Goal: Communication & Community: Answer question/provide support

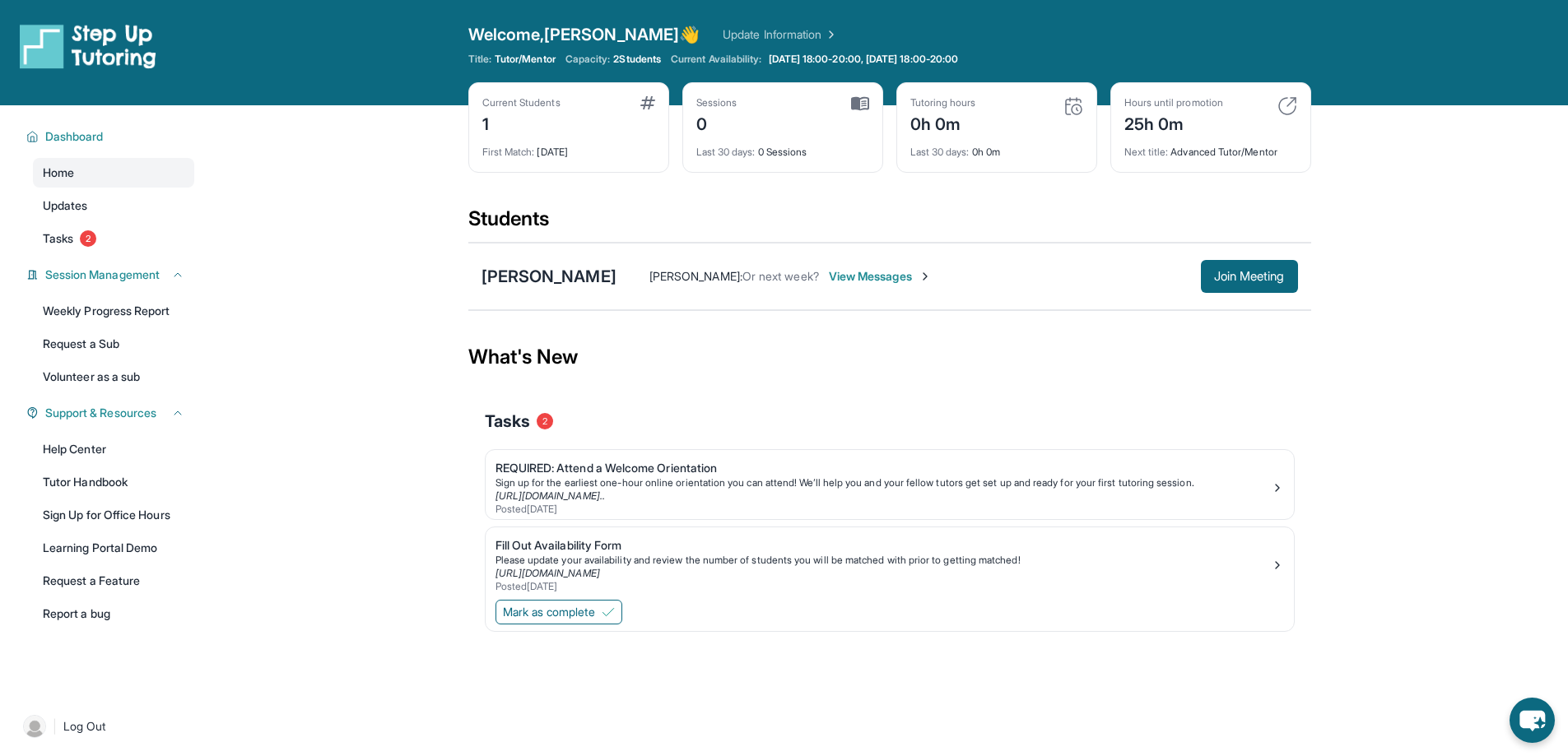
click at [829, 278] on span "View Messages" at bounding box center [880, 276] width 103 height 17
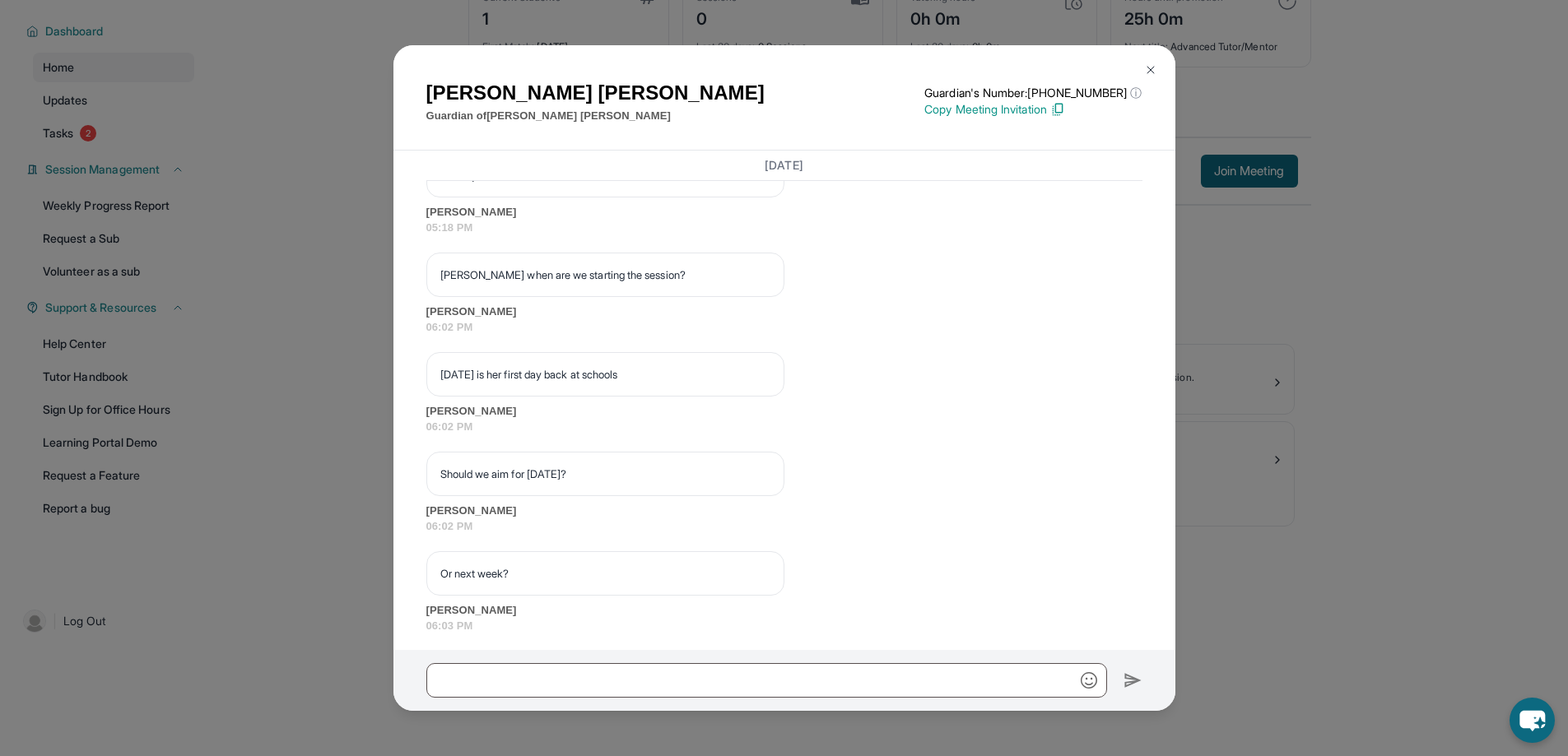
scroll to position [2134, 0]
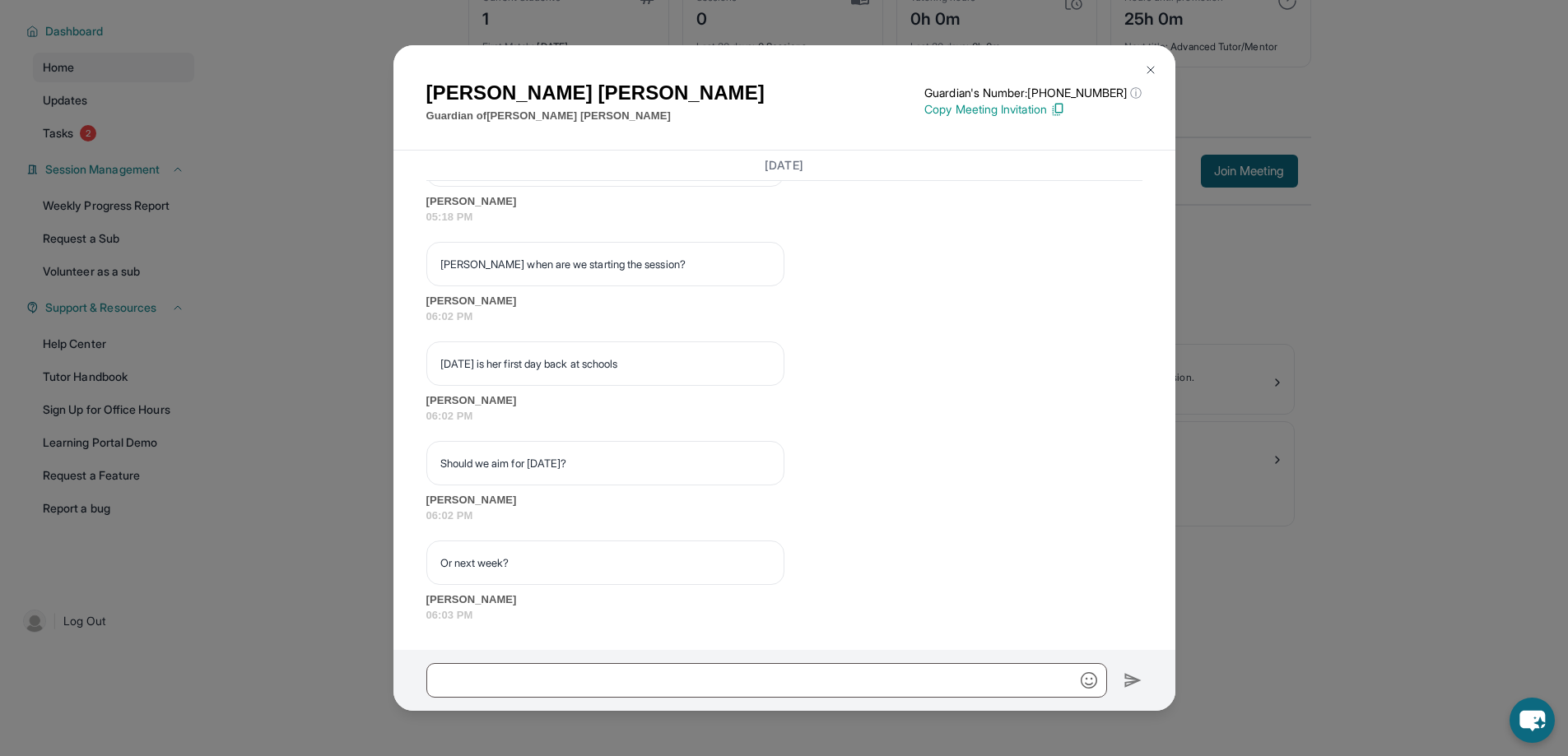
click at [1151, 68] on img at bounding box center [1150, 70] width 13 height 13
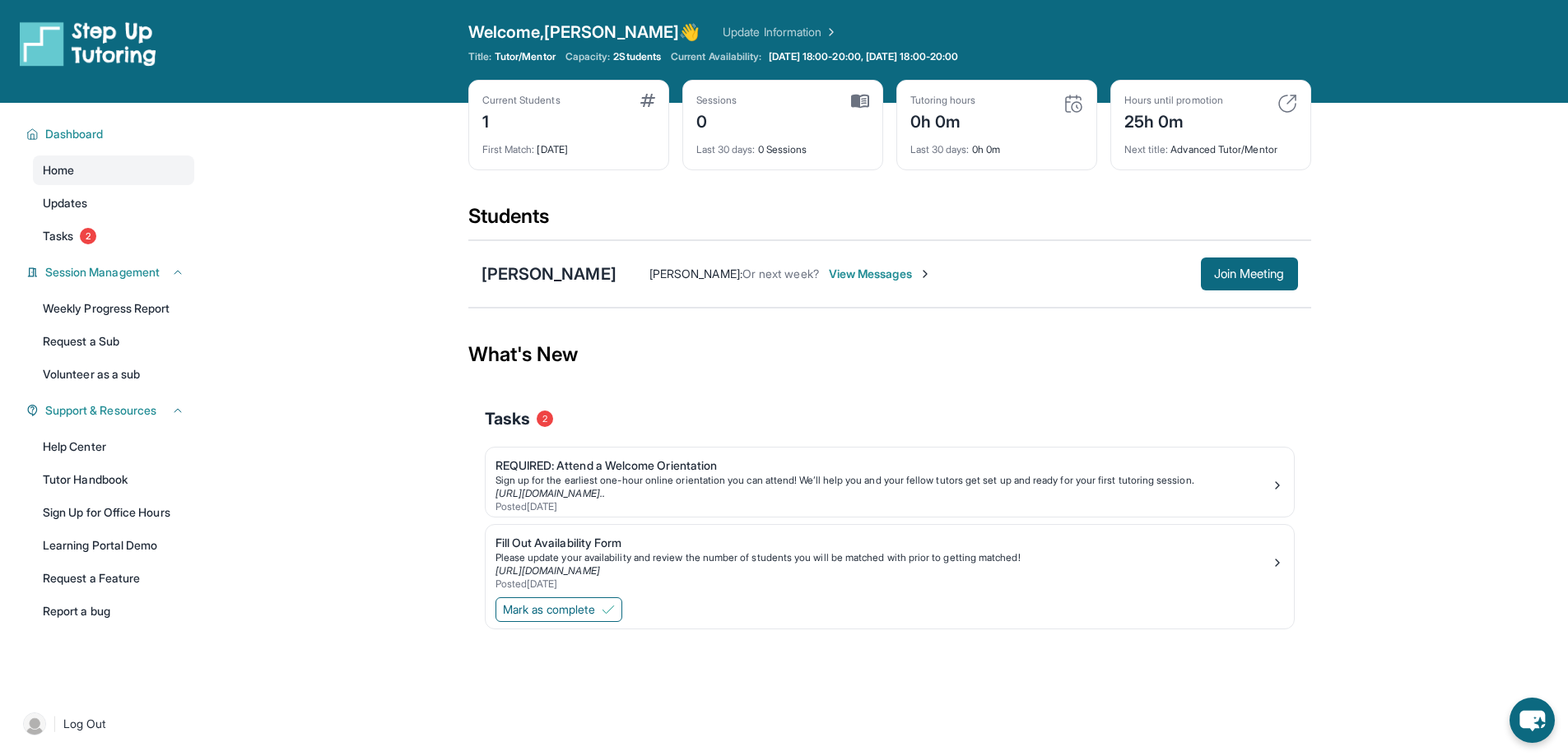
scroll to position [0, 0]
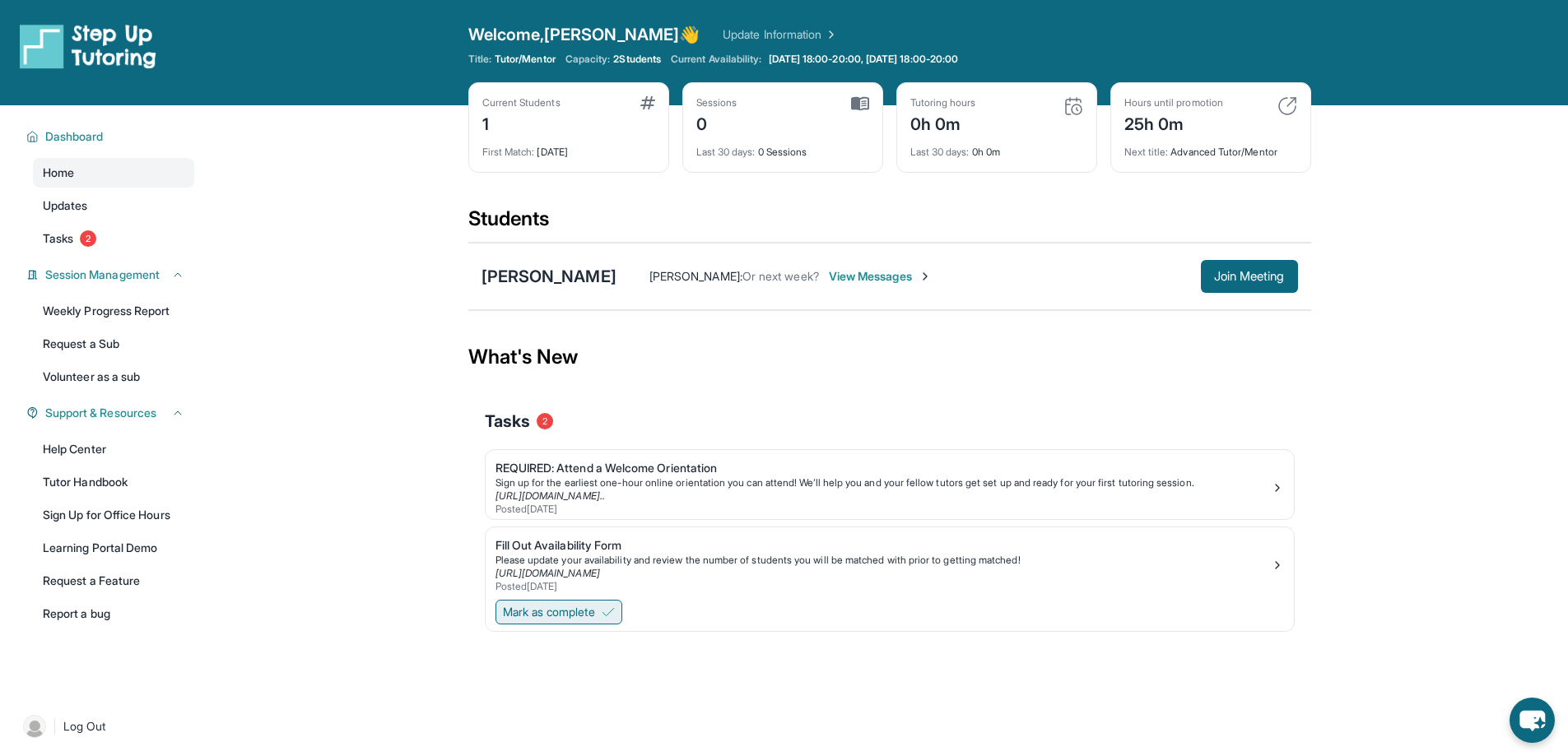
click at [595, 609] on span "Mark as complete" at bounding box center [549, 612] width 92 height 17
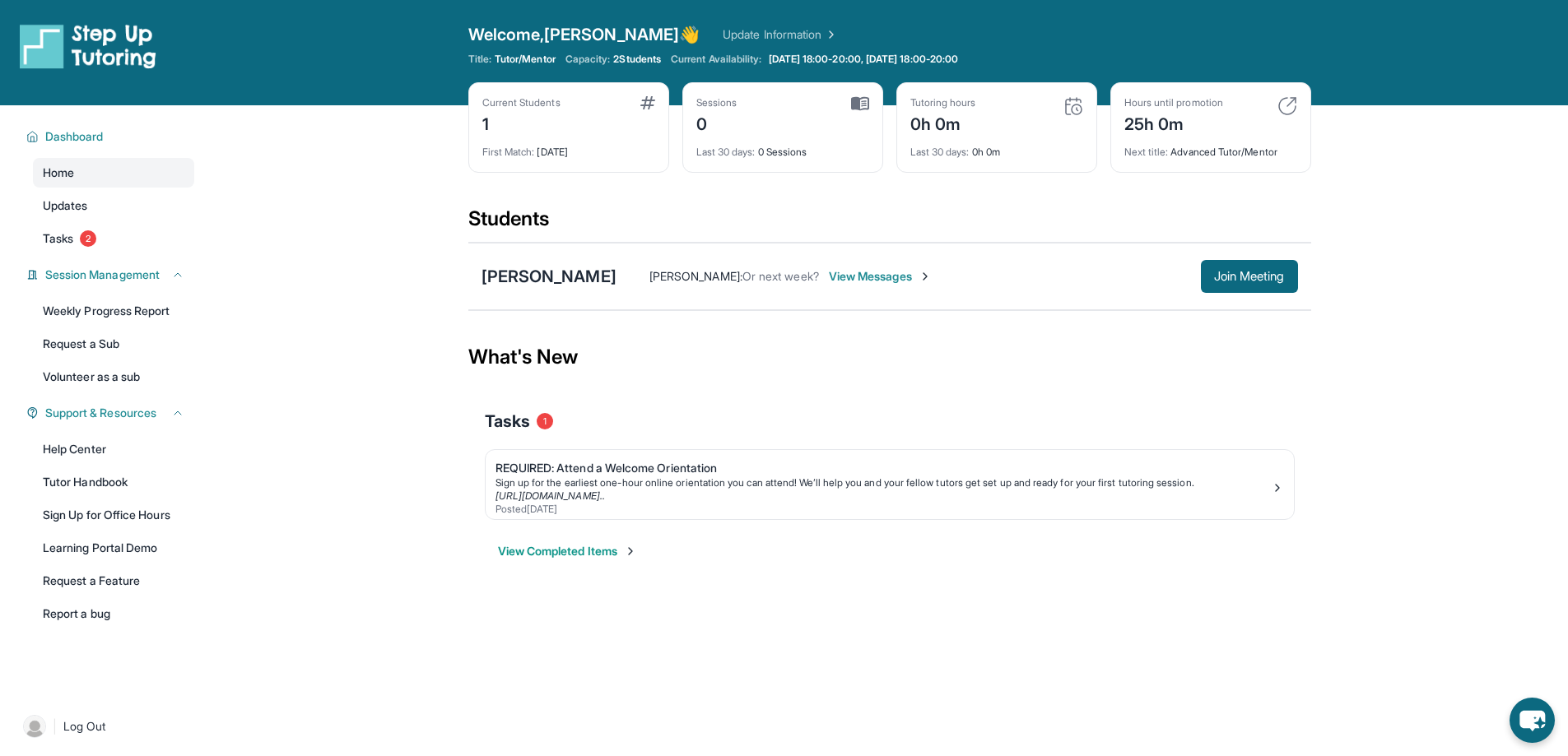
click at [626, 551] on button "View Completed Items" at bounding box center [567, 552] width 139 height 17
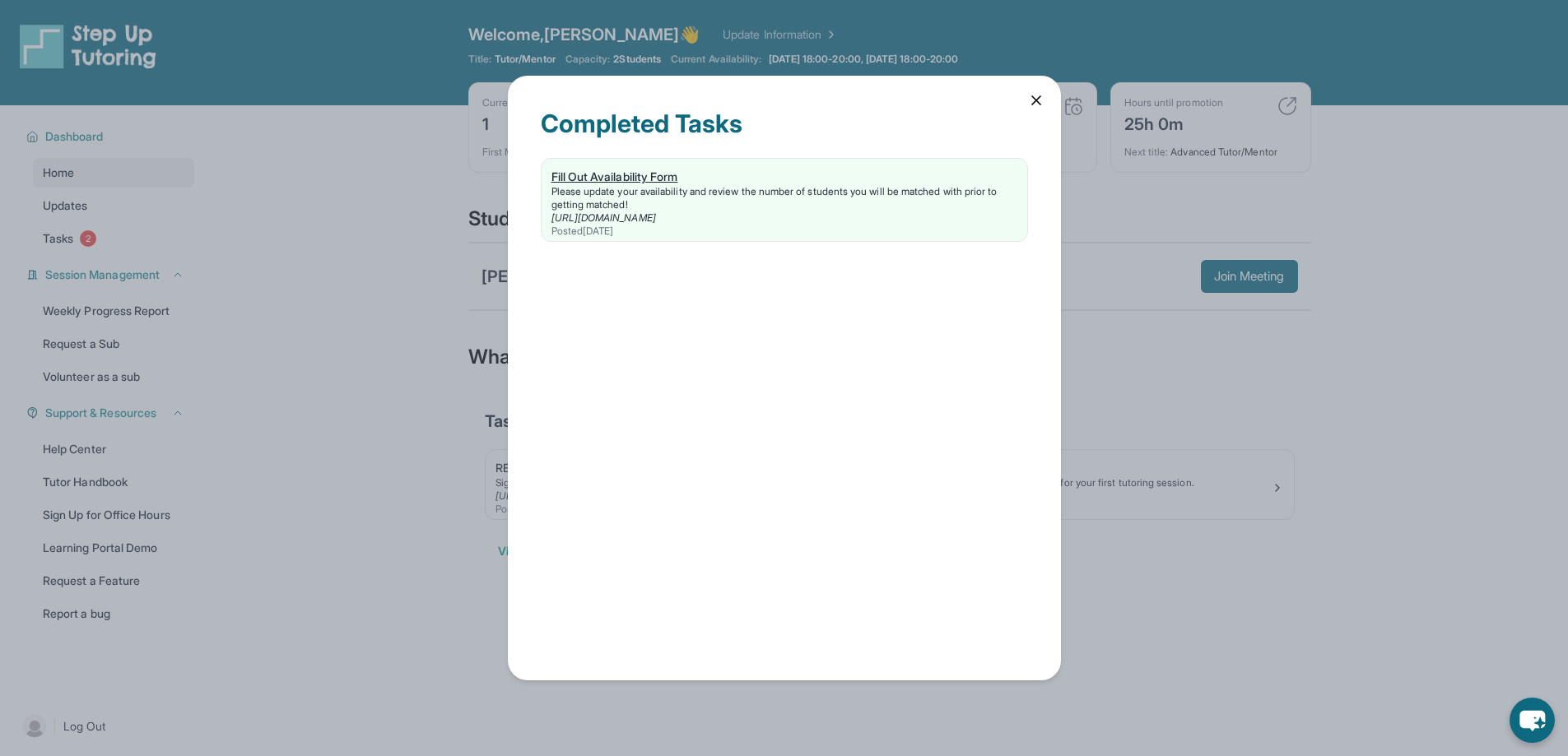
click at [624, 174] on div "Fill Out Availability Form" at bounding box center [784, 177] width 466 height 17
click at [1034, 100] on icon at bounding box center [1036, 100] width 17 height 17
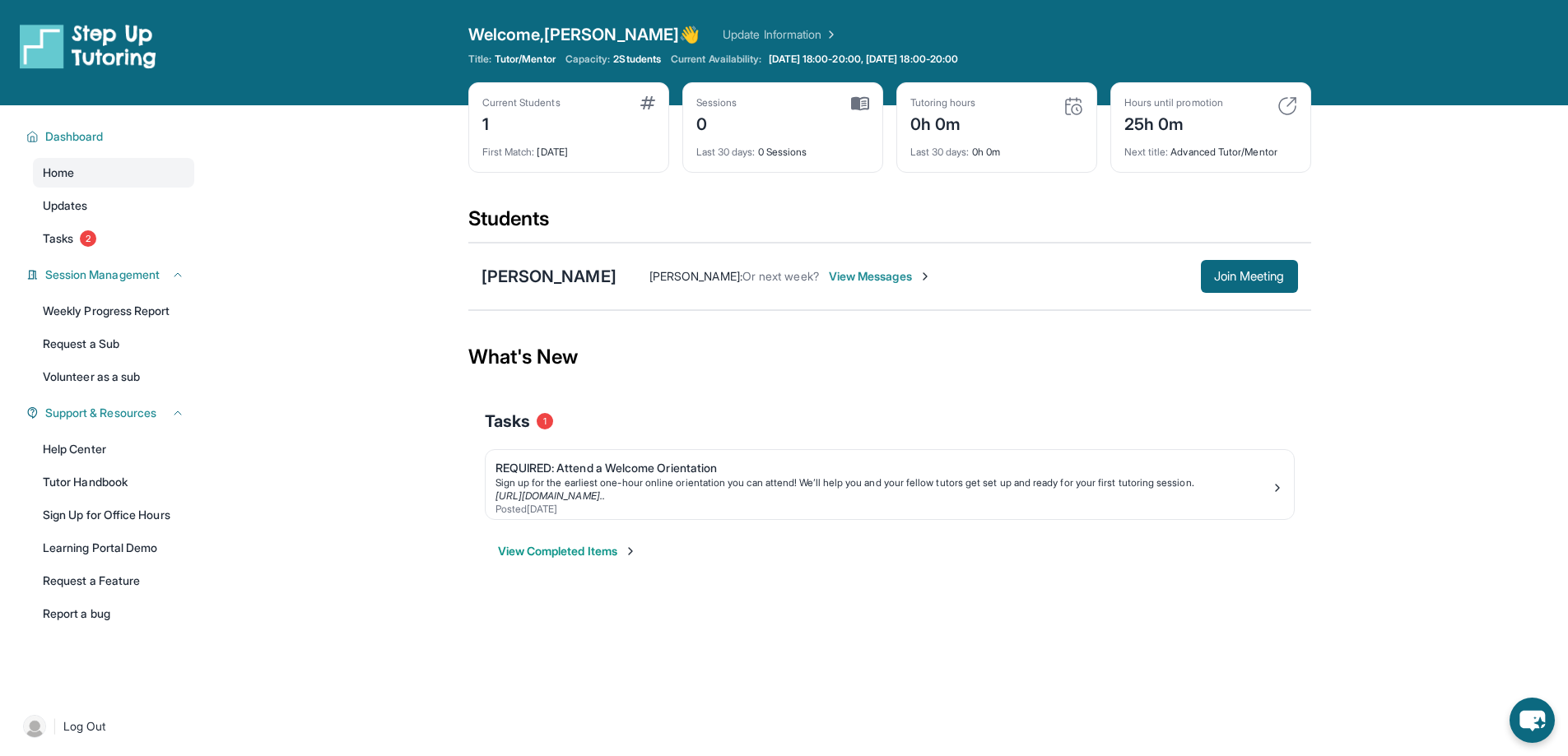
click at [821, 35] on img at bounding box center [830, 35] width 17 height 17
click at [101, 41] on img at bounding box center [87, 46] width 136 height 46
click at [30, 727] on img at bounding box center [34, 727] width 23 height 23
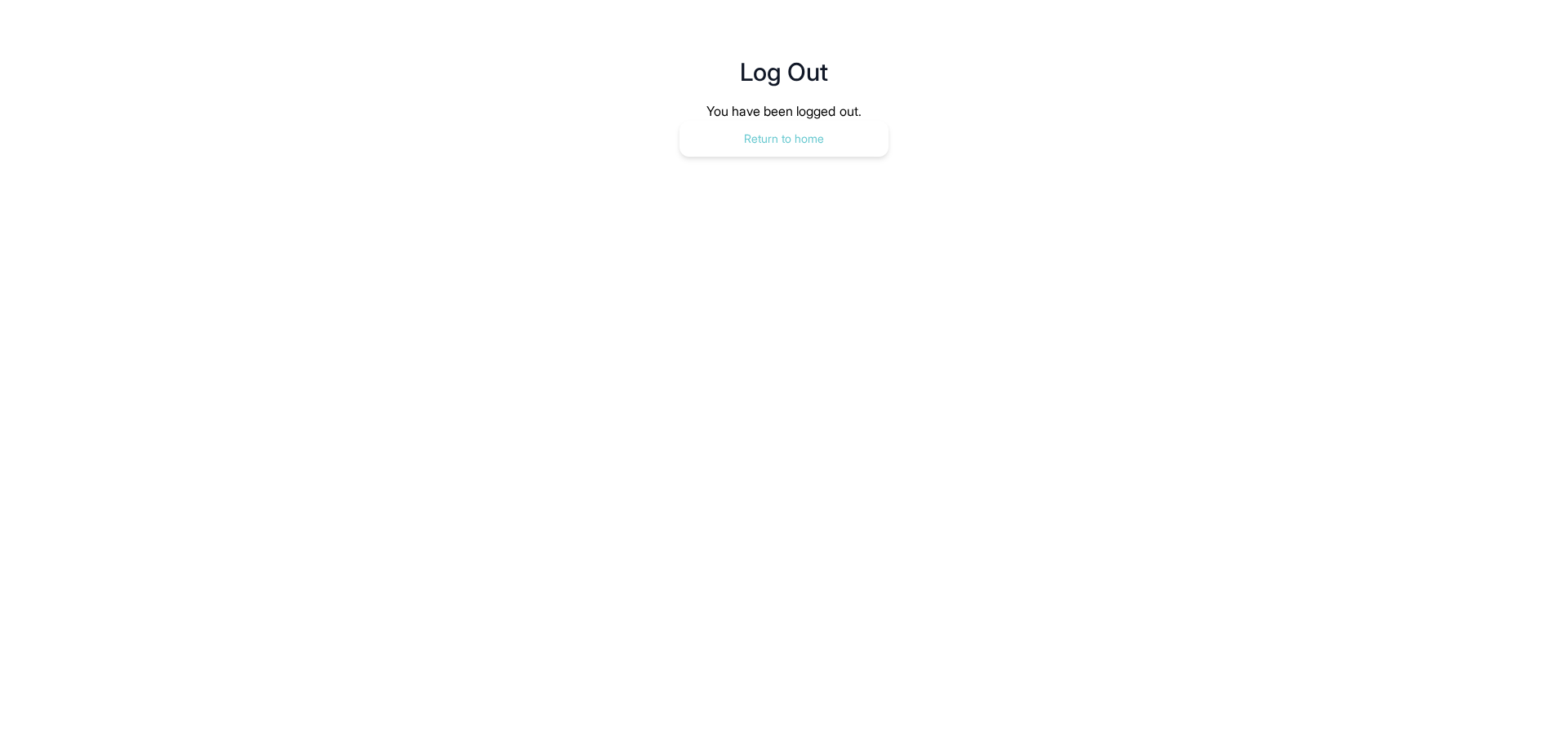
click at [811, 135] on button "Return to home" at bounding box center [784, 138] width 209 height 36
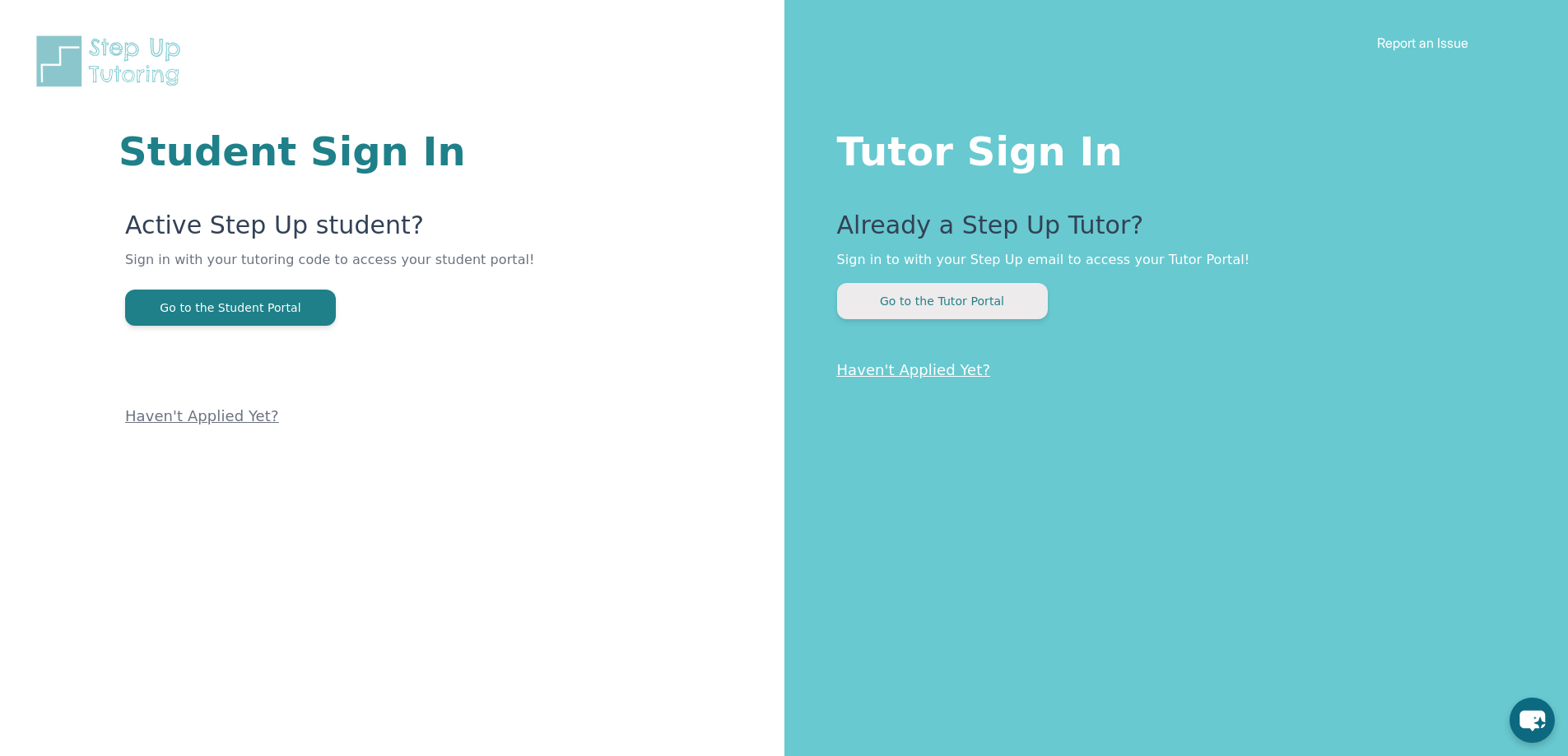
click at [966, 307] on button "Go to the Tutor Portal" at bounding box center [942, 300] width 211 height 36
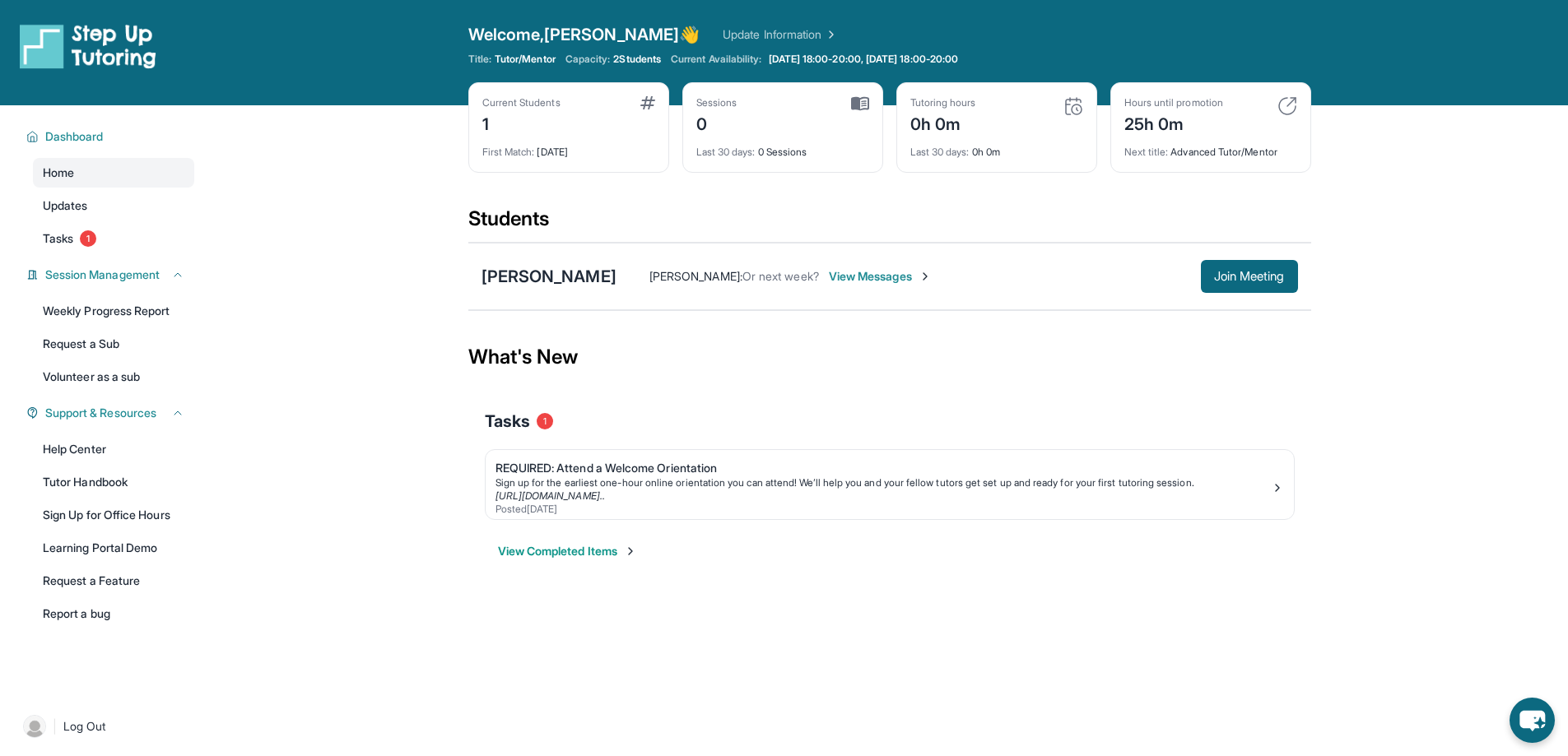
click at [829, 273] on span "View Messages" at bounding box center [880, 276] width 103 height 17
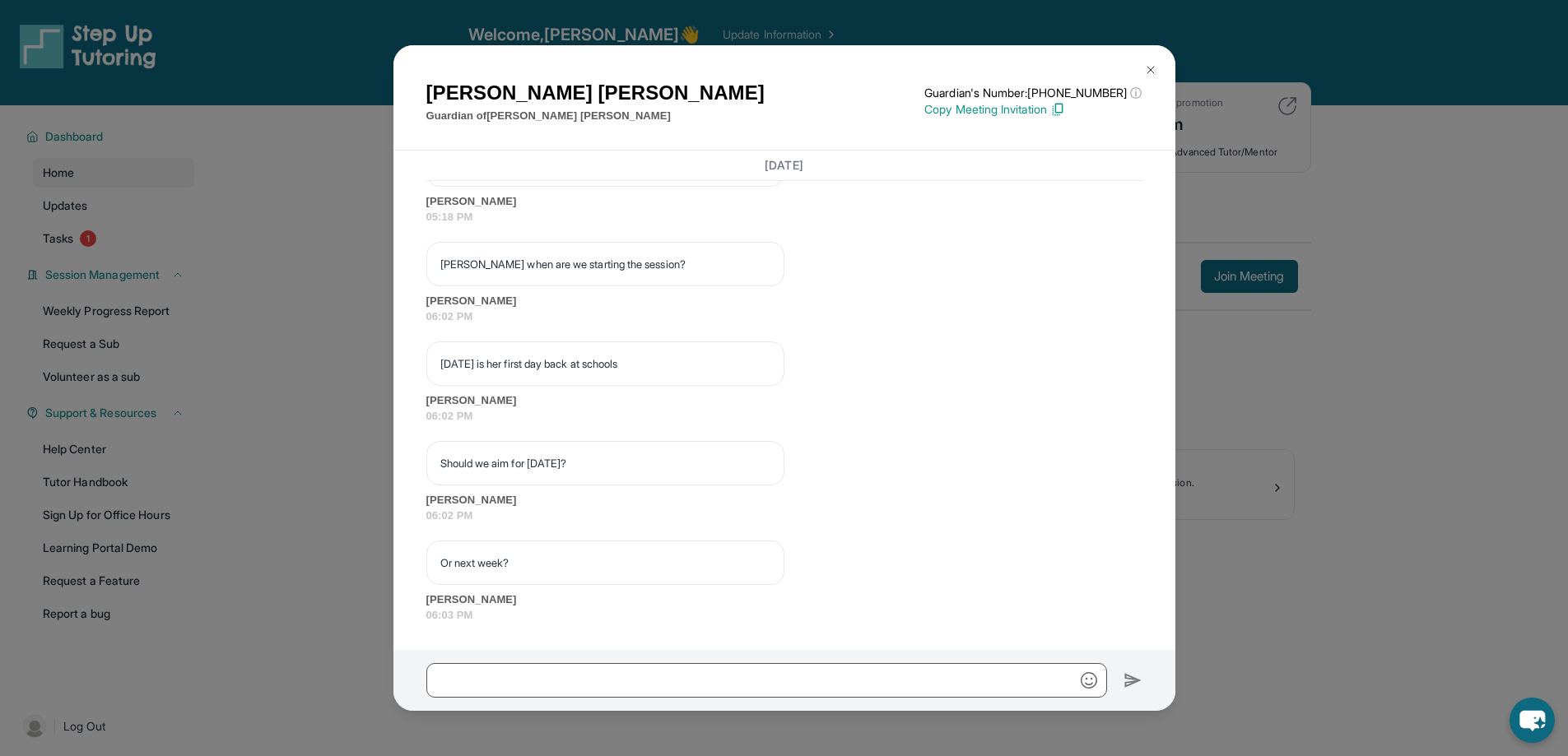
scroll to position [2134, 0]
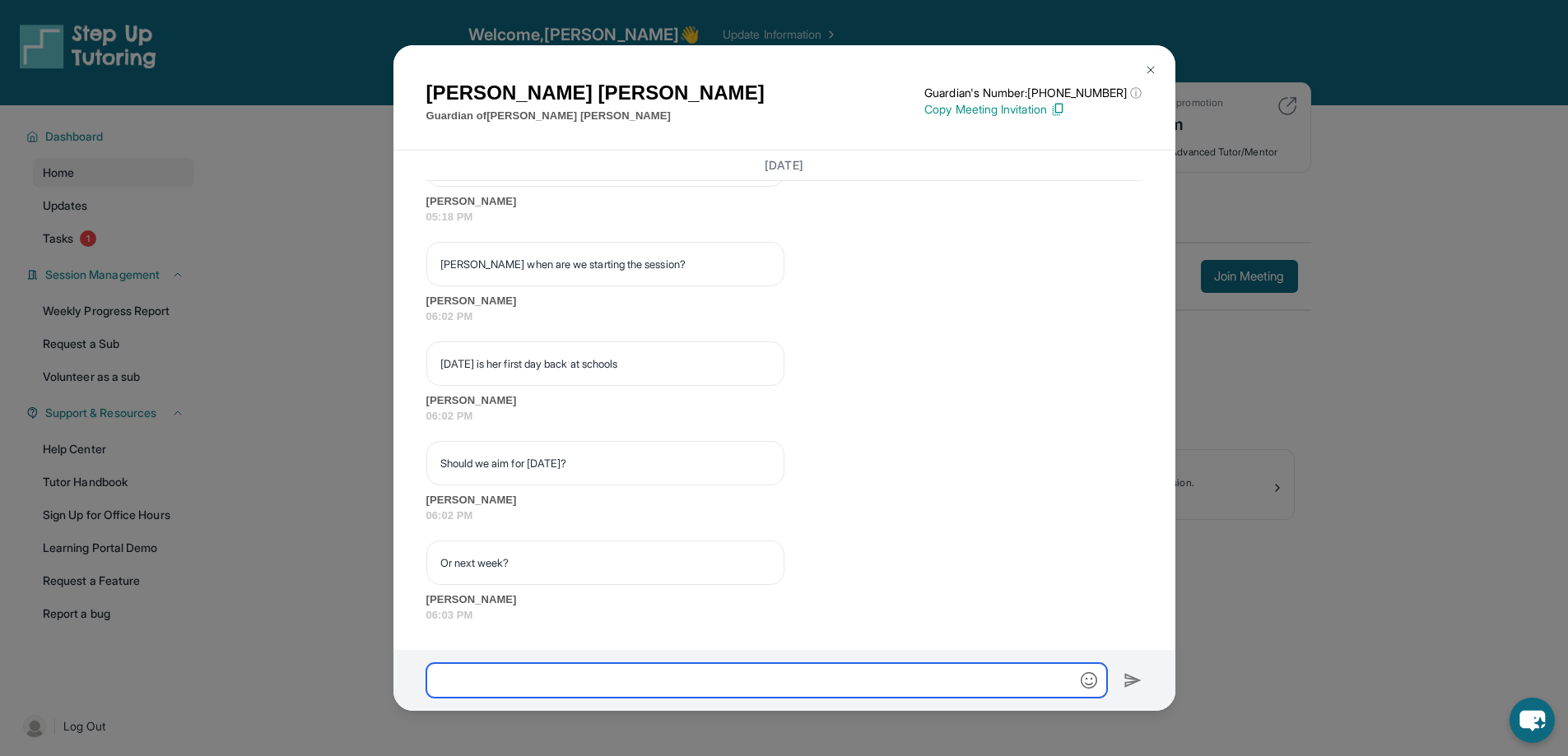
click at [611, 693] on input "text" at bounding box center [766, 680] width 680 height 35
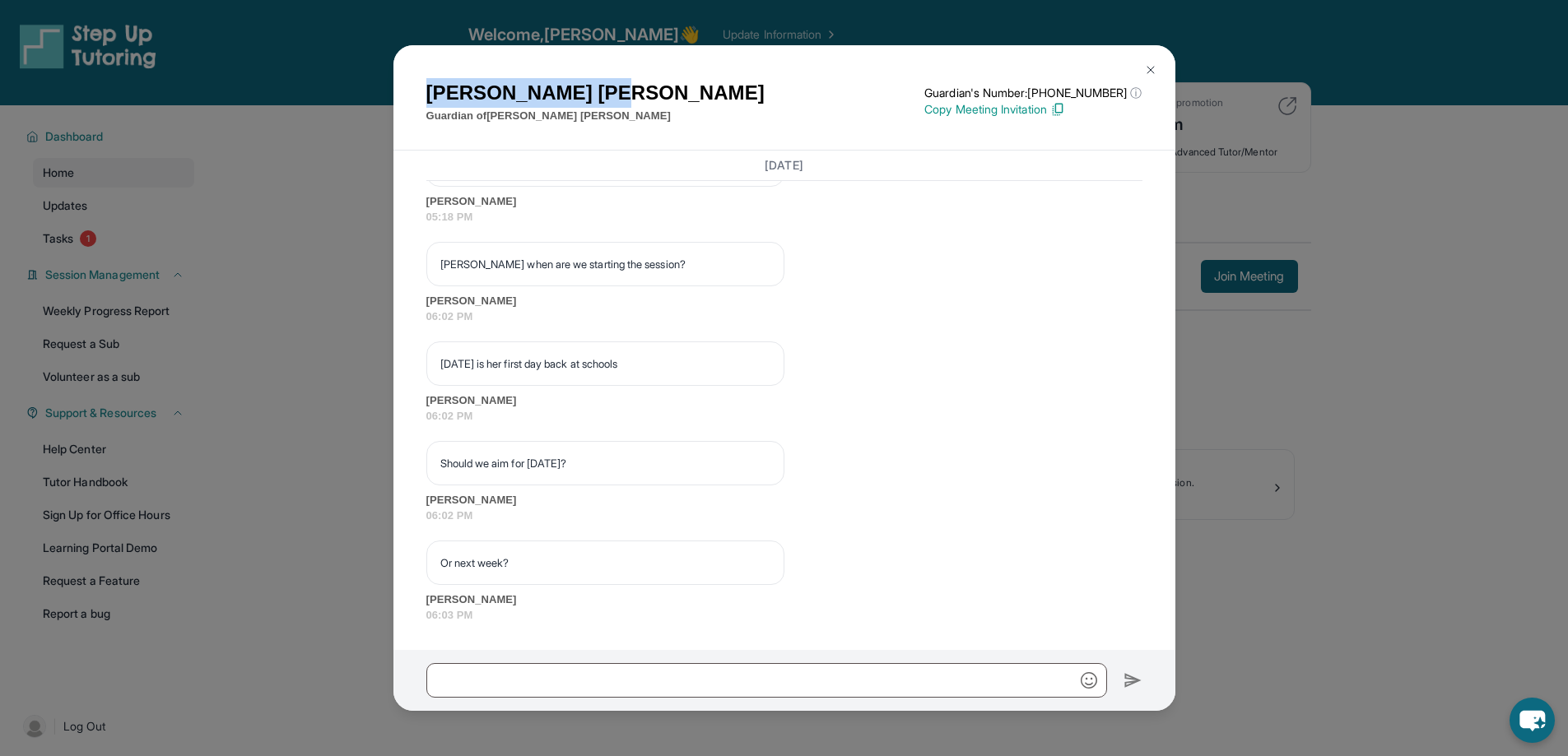
drag, startPoint x: 524, startPoint y: 96, endPoint x: 425, endPoint y: 93, distance: 99.0
click at [426, 93] on h1 "[PERSON_NAME]" at bounding box center [595, 93] width 338 height 29
copy h1 "[PERSON_NAME]"
click at [694, 100] on div "[PERSON_NAME] Guardian of [PERSON_NAME] Guardian's Number: [PHONE_NUMBER] ⓘ Thi…" at bounding box center [784, 101] width 716 height 46
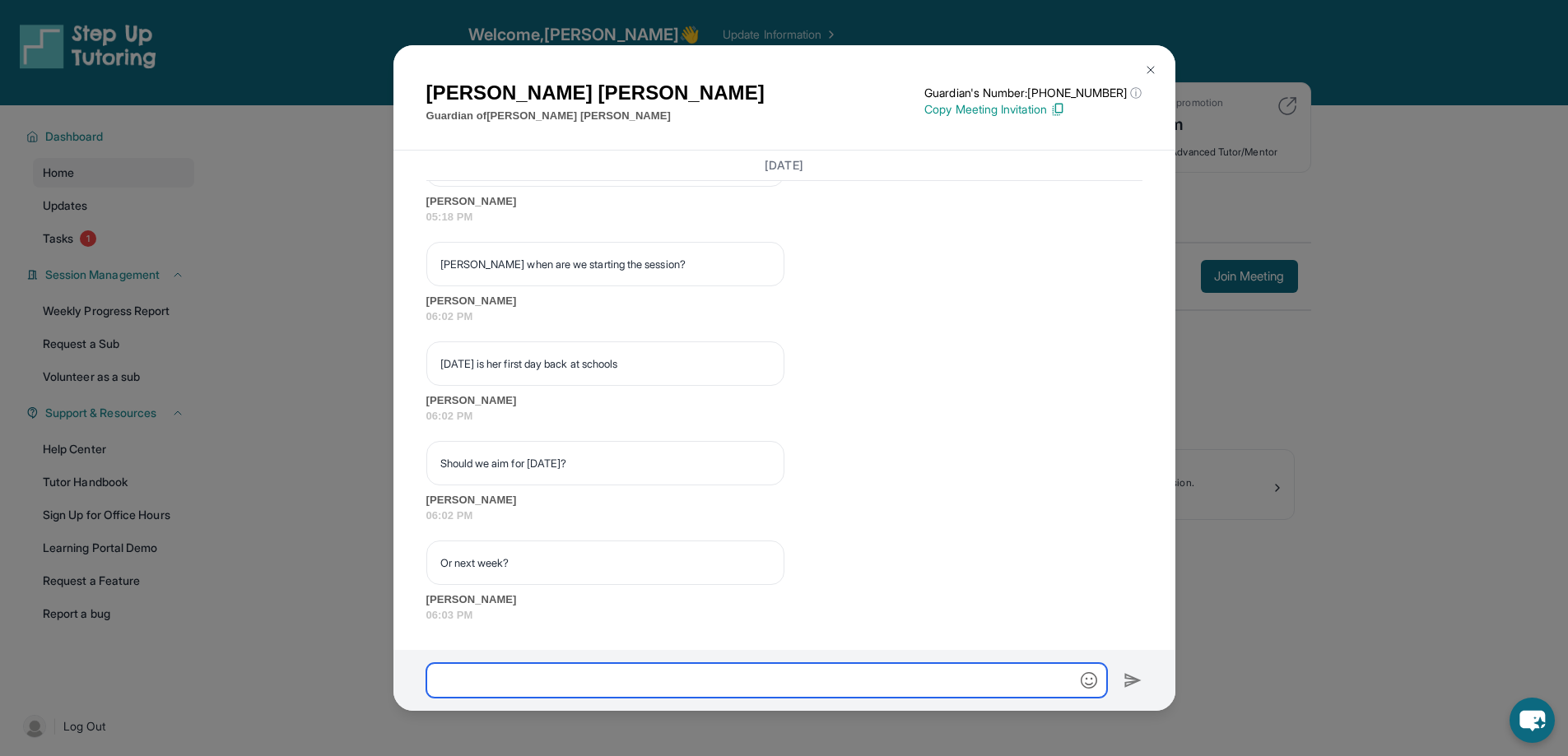
click at [527, 680] on input "text" at bounding box center [766, 680] width 680 height 35
click at [903, 672] on input "**********" at bounding box center [766, 680] width 680 height 35
type input "**********"
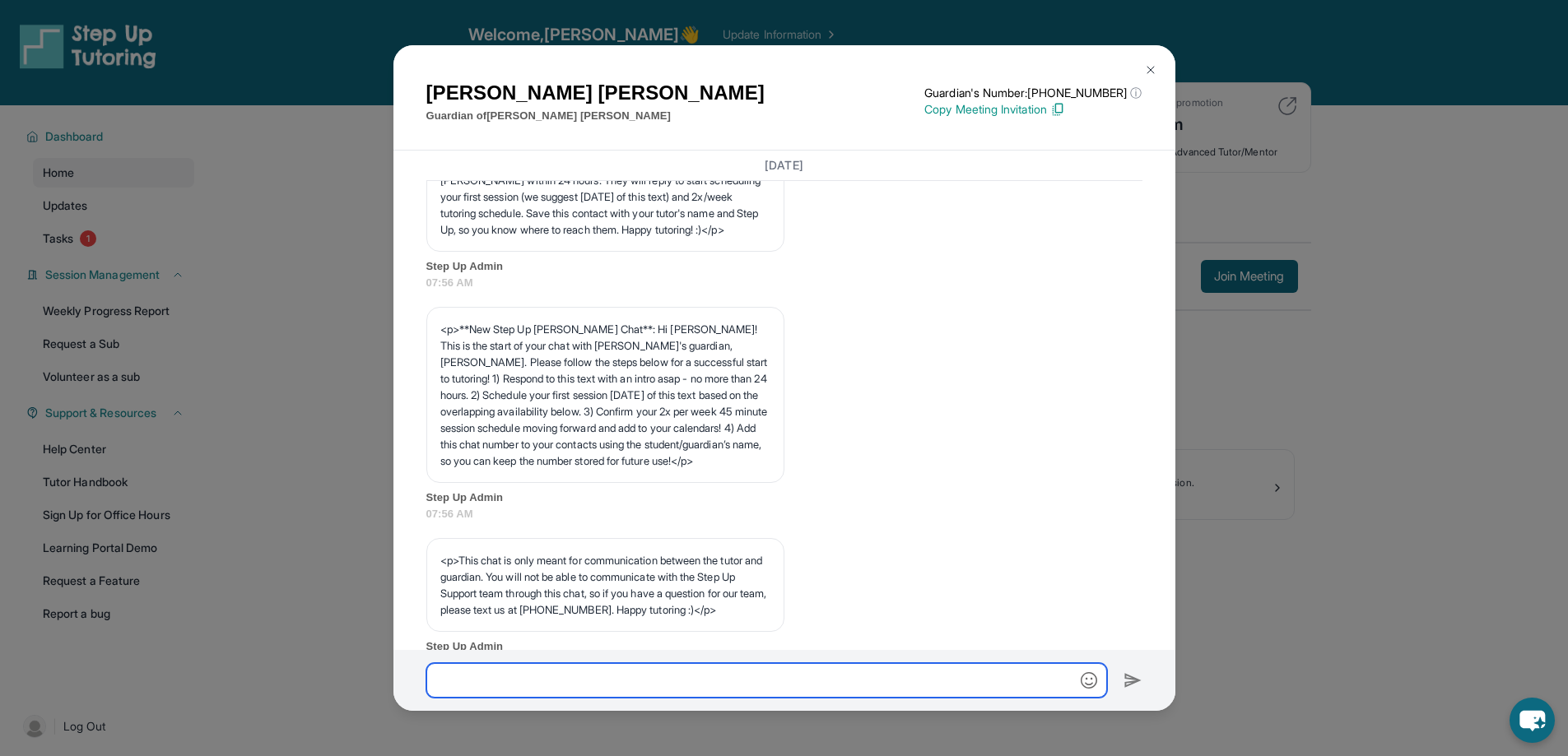
scroll to position [0, 0]
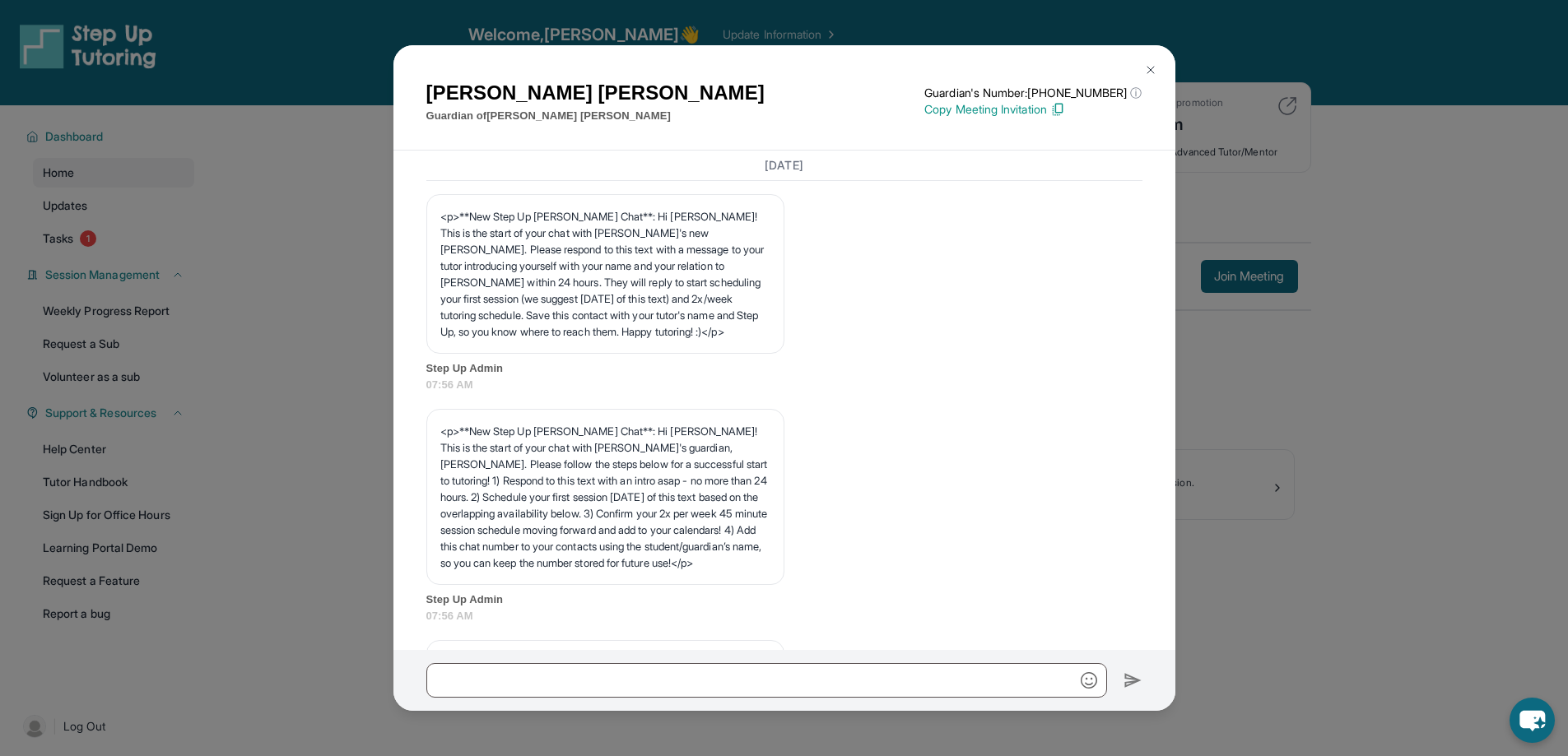
click at [1150, 65] on img at bounding box center [1150, 70] width 13 height 13
